Goal: Information Seeking & Learning: Find specific fact

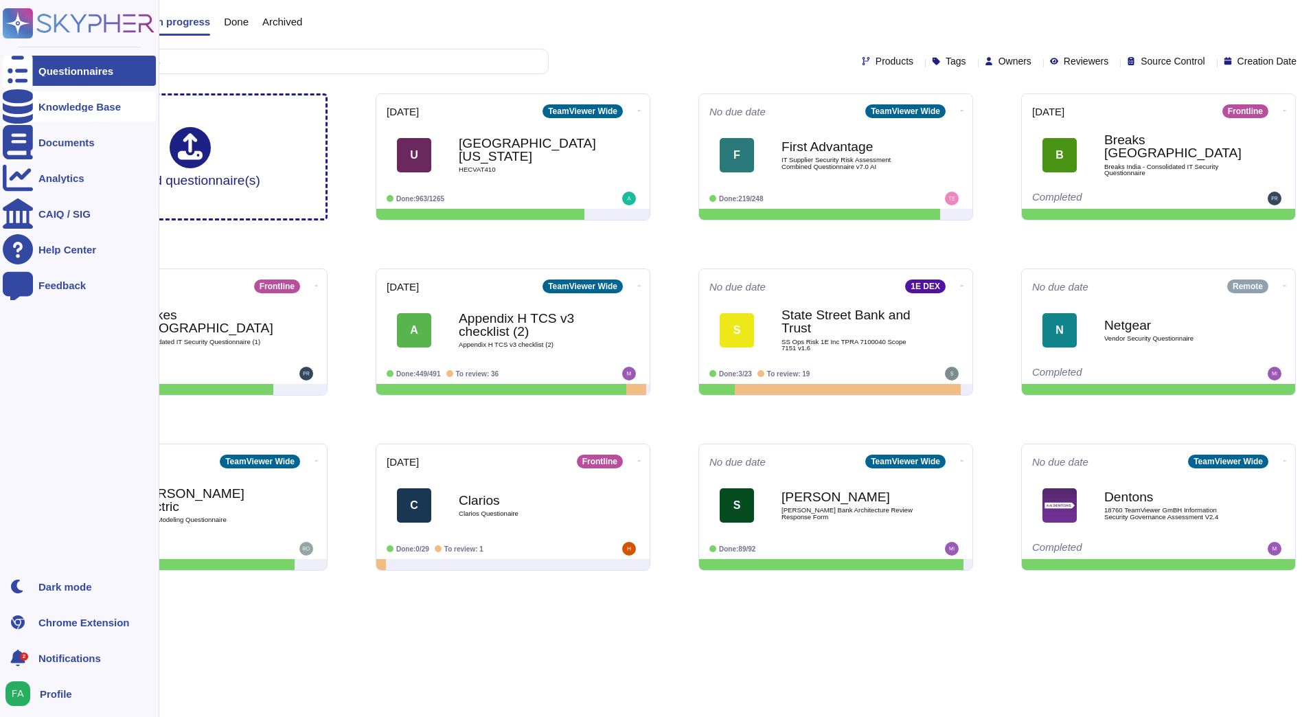
click at [41, 106] on div "Knowledge Base" at bounding box center [79, 107] width 82 height 10
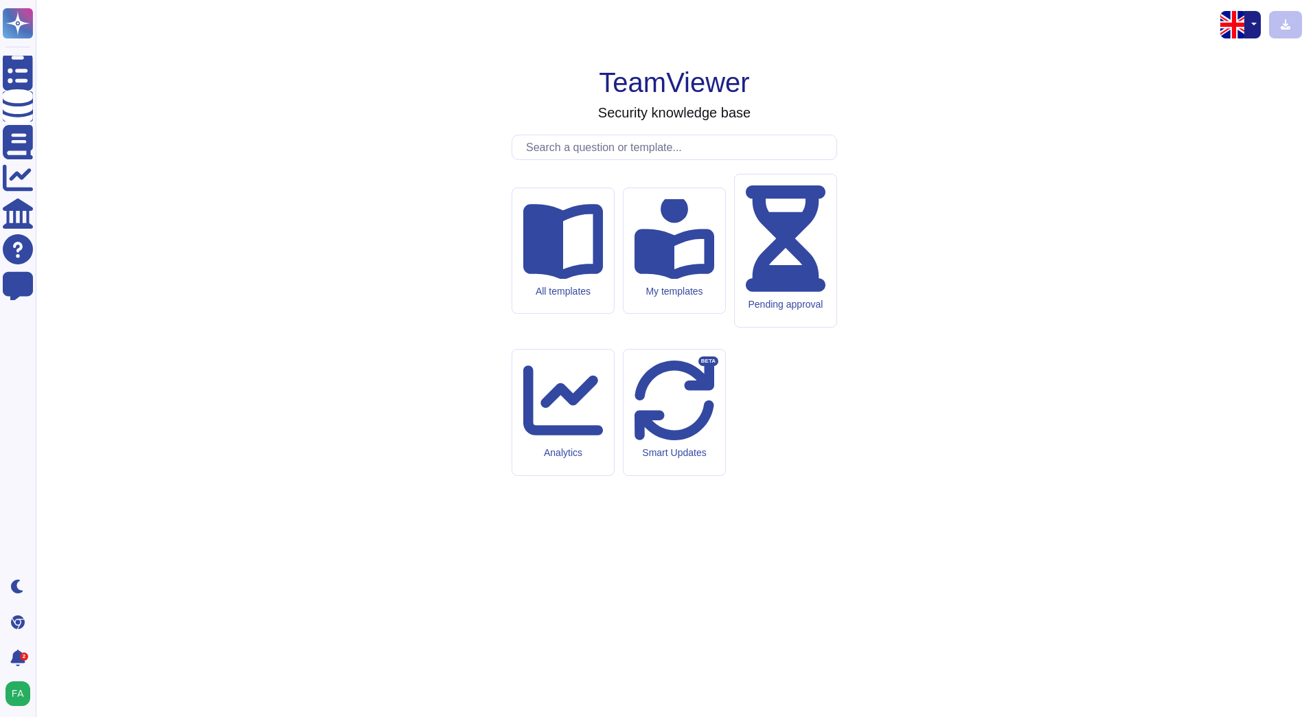
click at [603, 159] on input "text" at bounding box center [677, 147] width 317 height 24
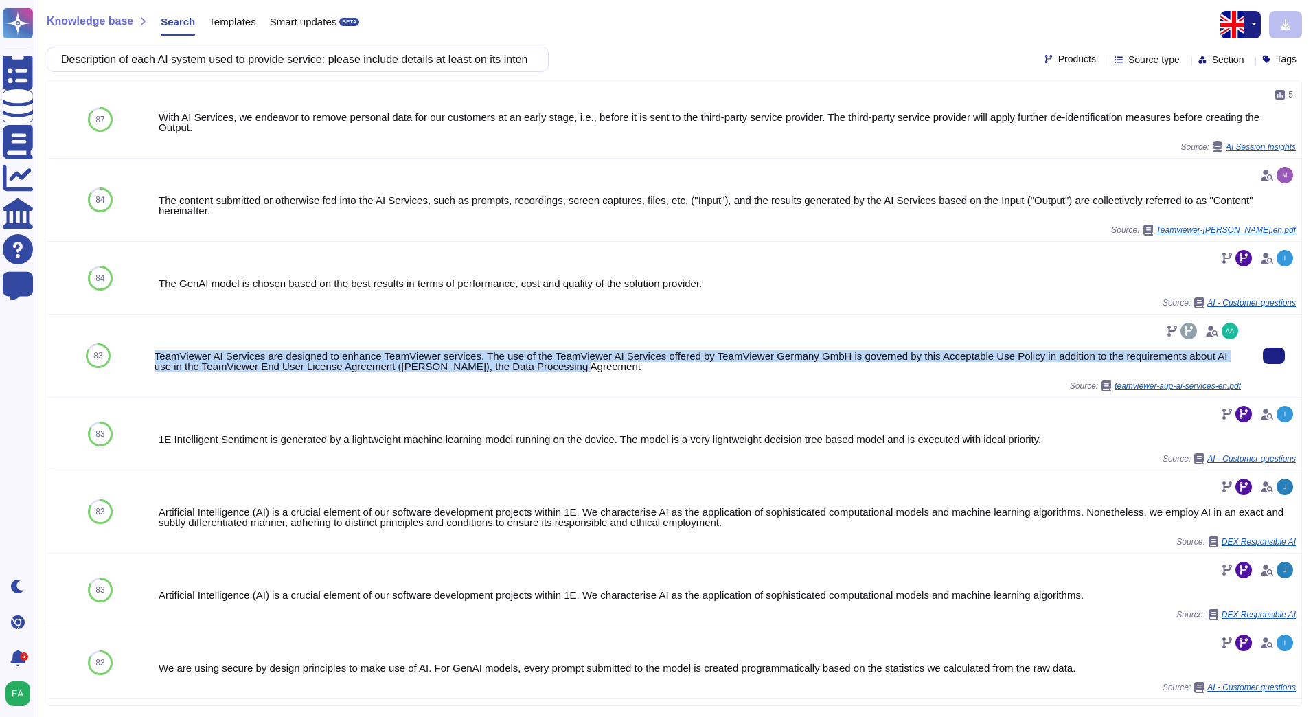
drag, startPoint x: 571, startPoint y: 368, endPoint x: 148, endPoint y: 354, distance: 422.5
click at [149, 354] on div "TeamViewer AI Services are designed to enhance TeamViewer services. The use of …" at bounding box center [697, 355] width 1097 height 82
copy div "TeamViewer AI Services are designed to enhance TeamViewer services. The use of …"
click at [460, 61] on input "Description of each AI system used to provide service: please include details a…" at bounding box center [294, 59] width 480 height 24
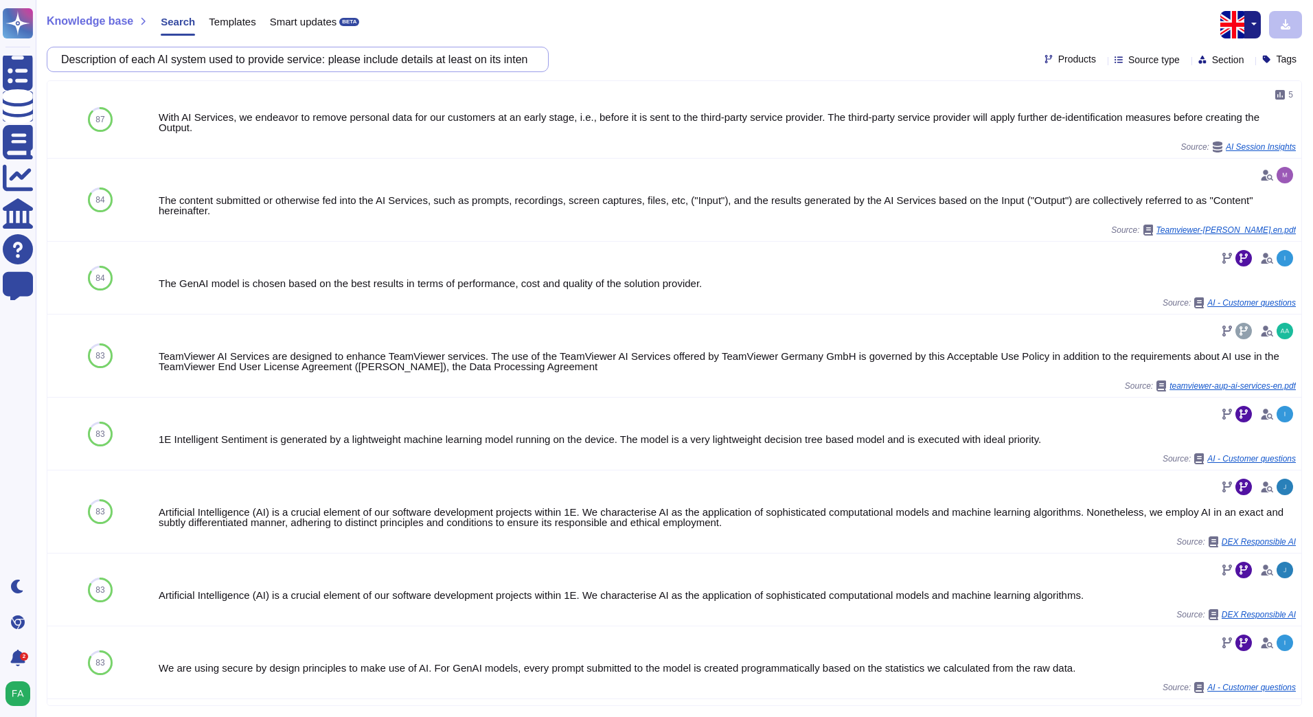
click at [460, 61] on input "Description of each AI system used to provide service: please include details a…" at bounding box center [294, 59] width 480 height 24
paste input "What risks and limitations have been identified by the supplier in relation to …"
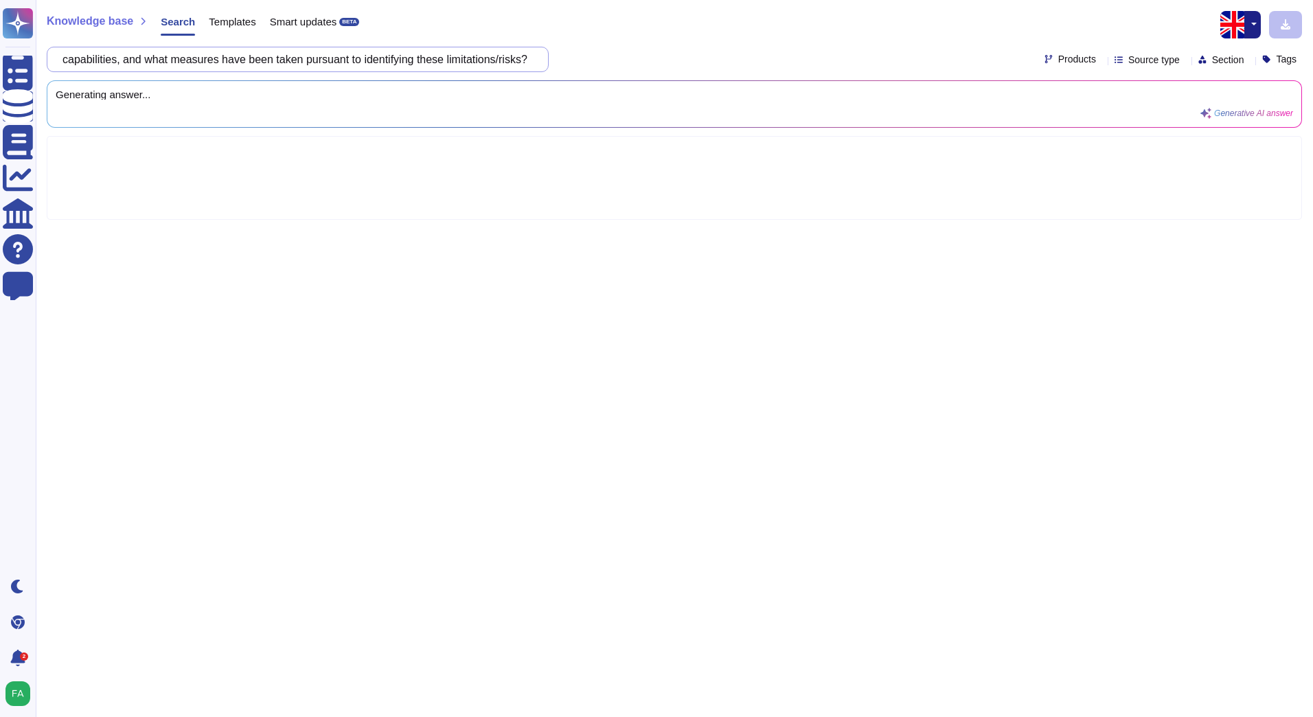
type input "What risks and limitations have been identified by the supplier in relation to …"
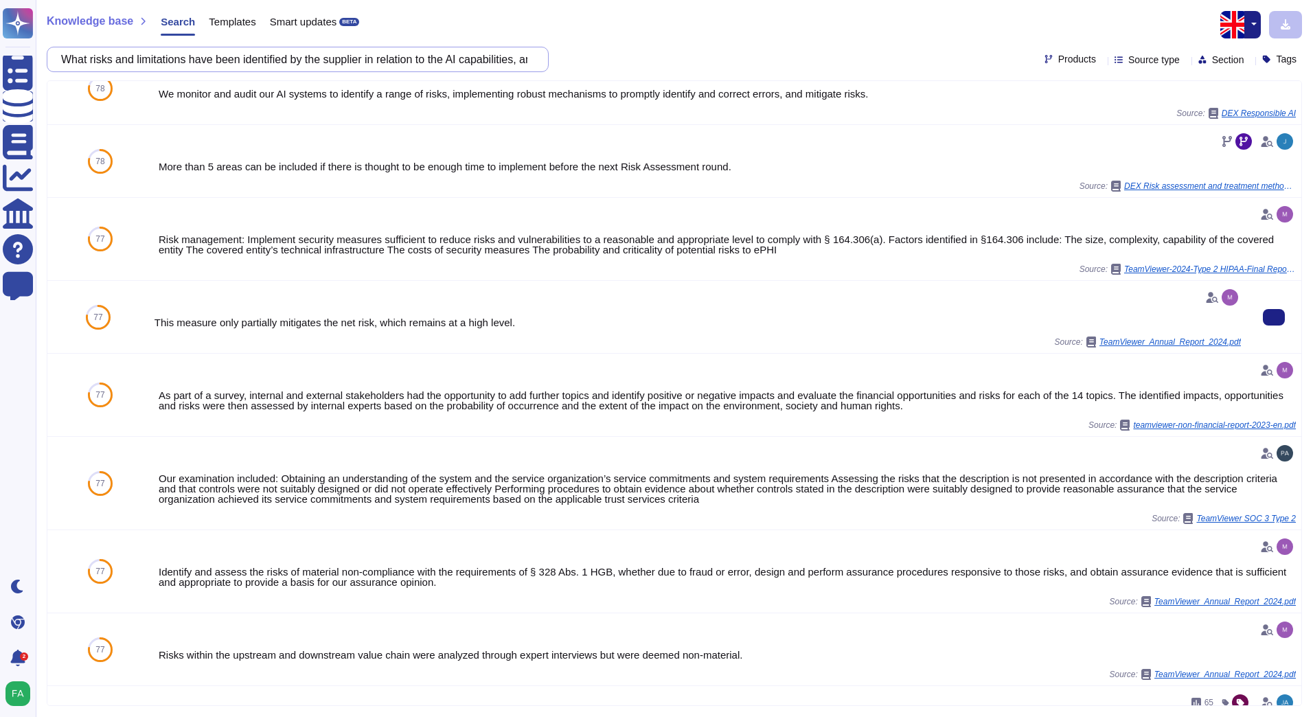
scroll to position [343, 0]
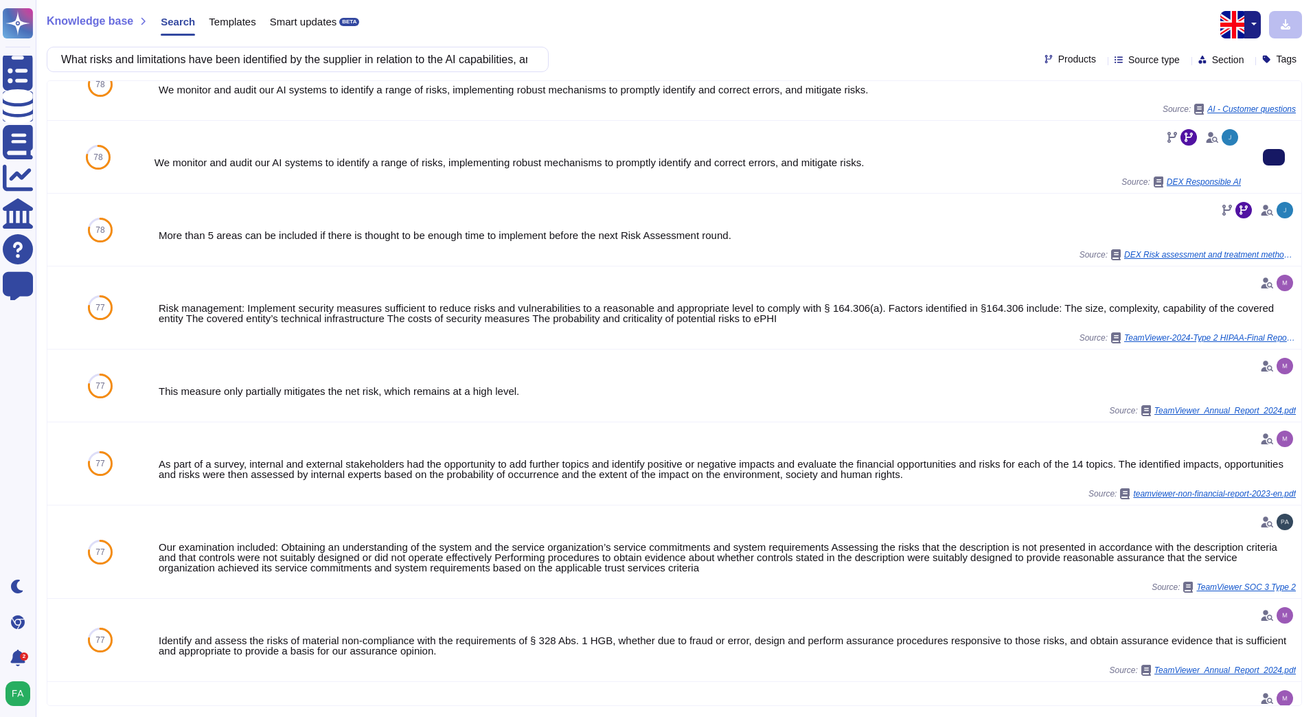
click at [1274, 157] on icon at bounding box center [1274, 157] width 0 height 0
